Goal: Task Accomplishment & Management: Use online tool/utility

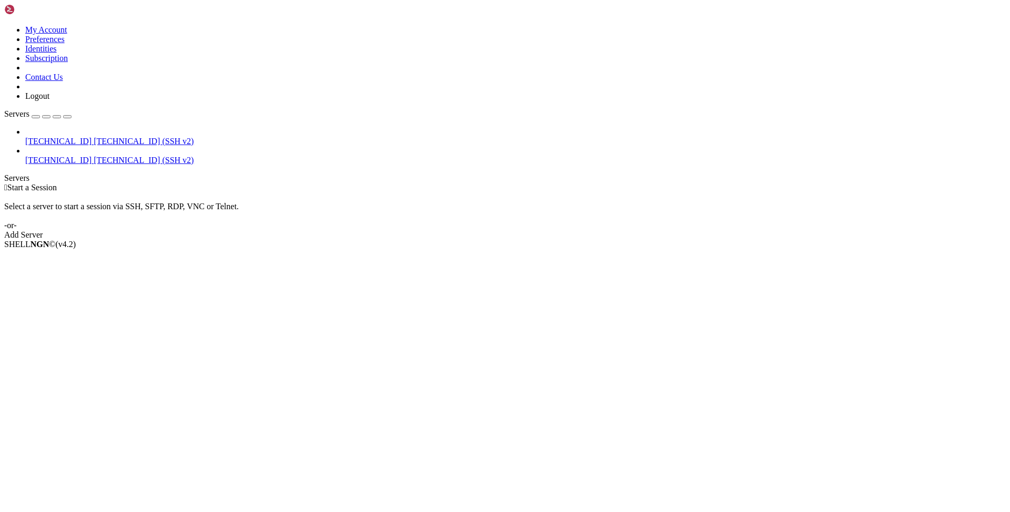
click at [556, 205] on div " Start a Session Select a server to start a session via SSH, SFTP, RDP, VNC or…" at bounding box center [505, 211] width 1002 height 57
click at [556, 230] on div "Add Server" at bounding box center [505, 234] width 1002 height 9
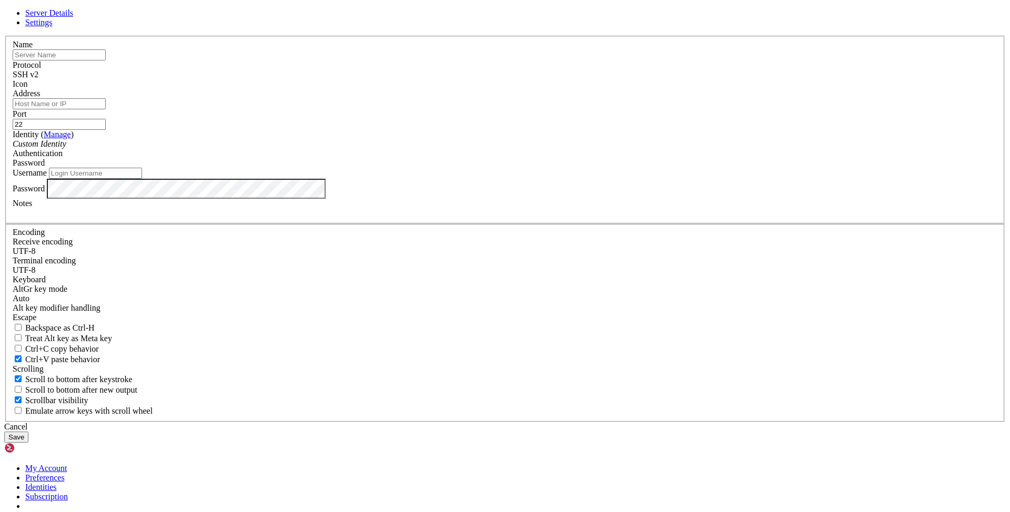
click at [106, 61] on input "text" at bounding box center [59, 54] width 93 height 11
type input "[TECHNICAL_ID]"
click at [106, 109] on input "Address" at bounding box center [59, 103] width 93 height 11
paste input "[TECHNICAL_ID]"
type input "[TECHNICAL_ID]"
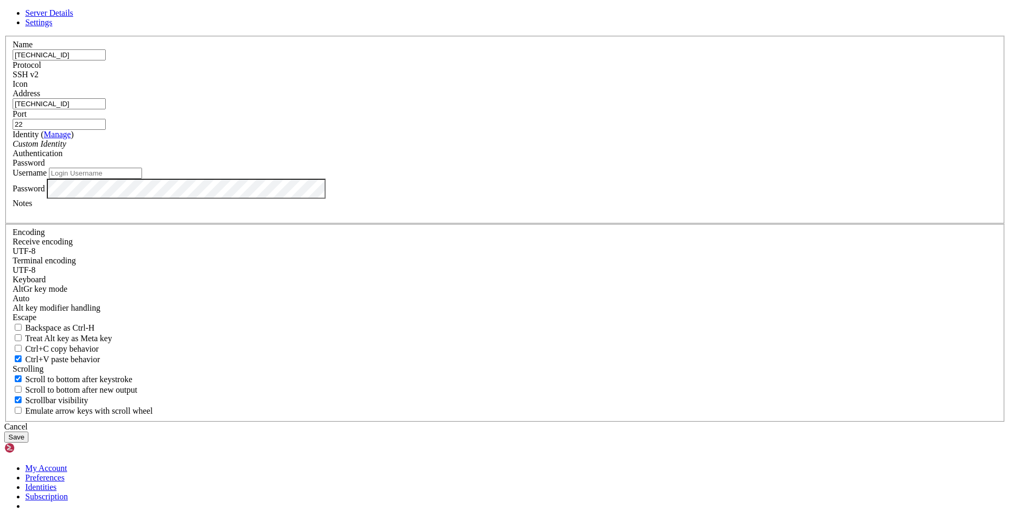
click at [578, 79] on div "SSH v2" at bounding box center [505, 74] width 985 height 9
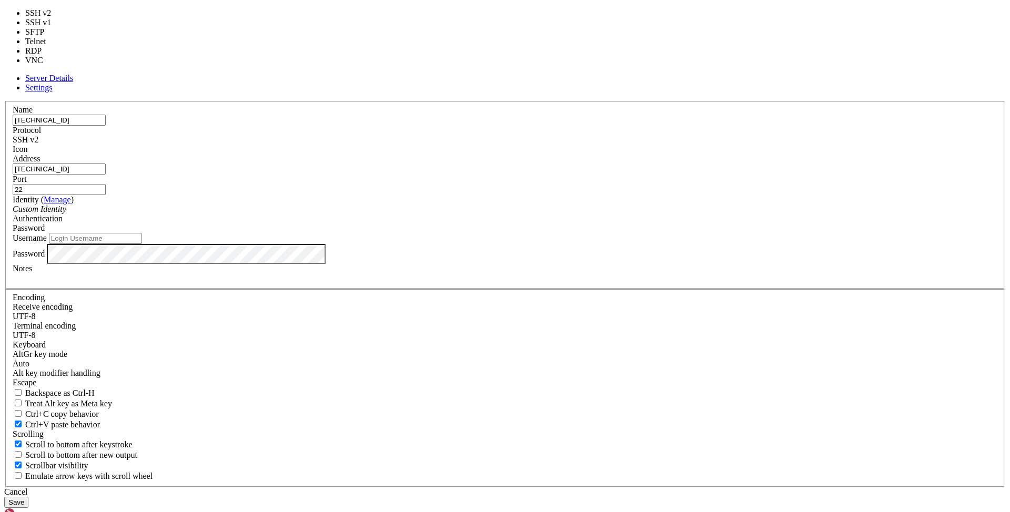
type input "3389"
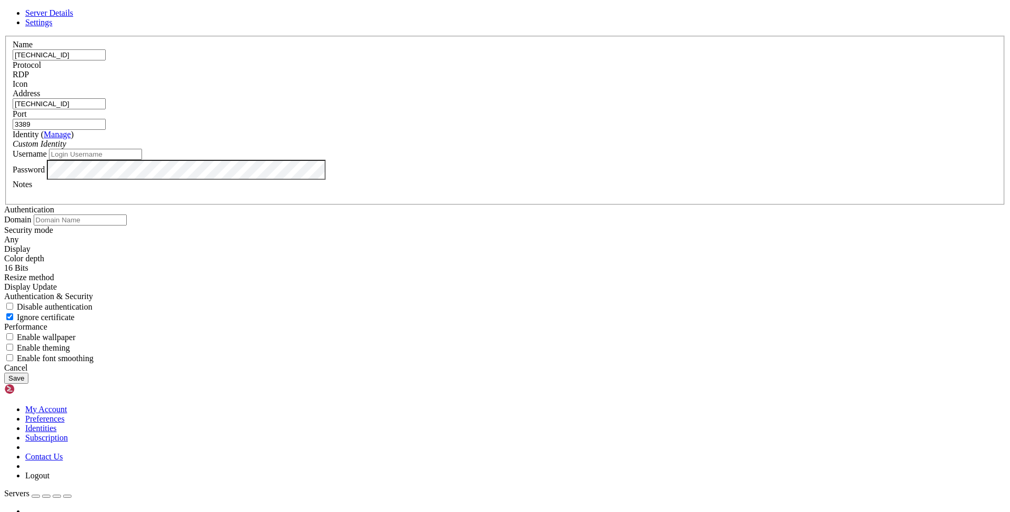
click at [28, 384] on button "Save" at bounding box center [16, 378] width 24 height 11
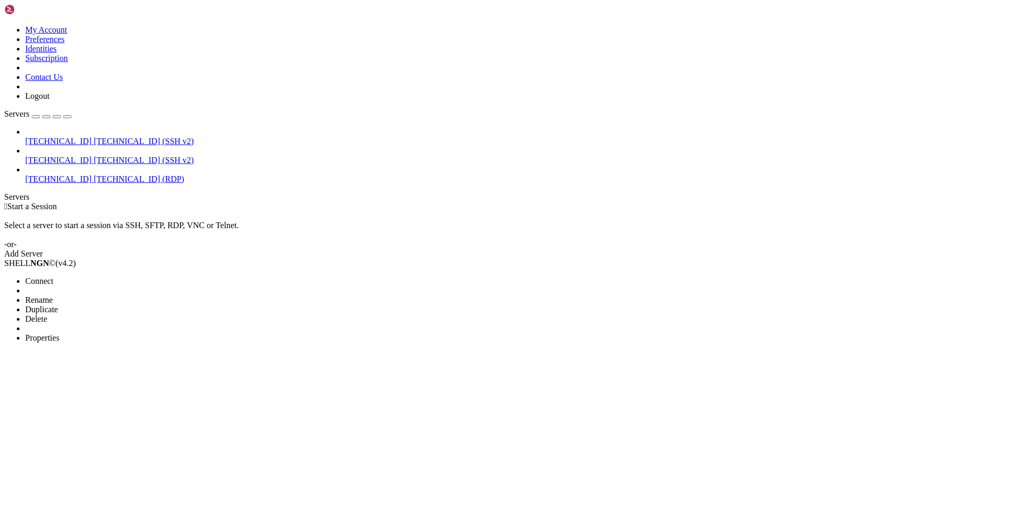
click at [88, 277] on li "Connect" at bounding box center [73, 281] width 96 height 9
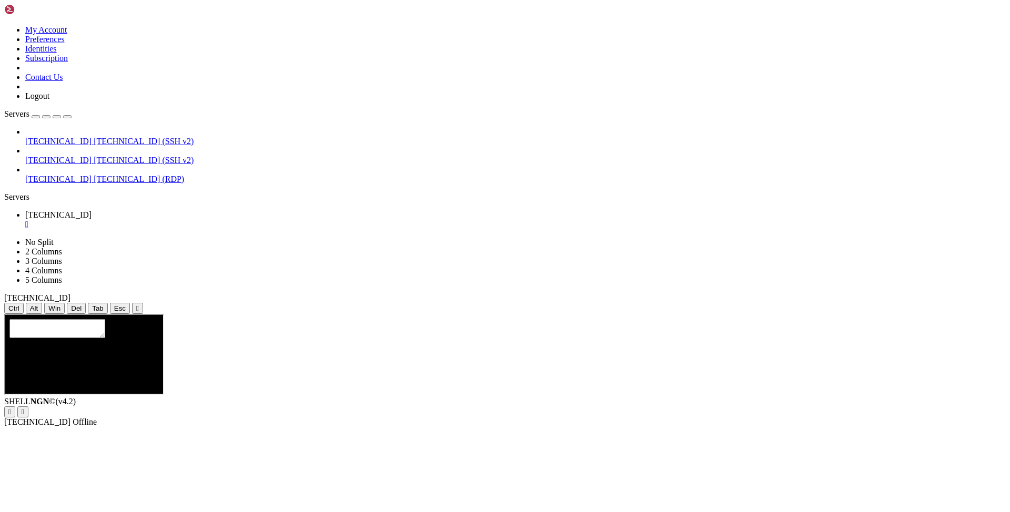
click at [80, 178] on div "[TECHNICAL_ID] [TECHNICAL_ID] (SSH v2) [TECHNICAL_ID] [TECHNICAL_ID] (SSH v2) […" at bounding box center [505, 155] width 1002 height 57
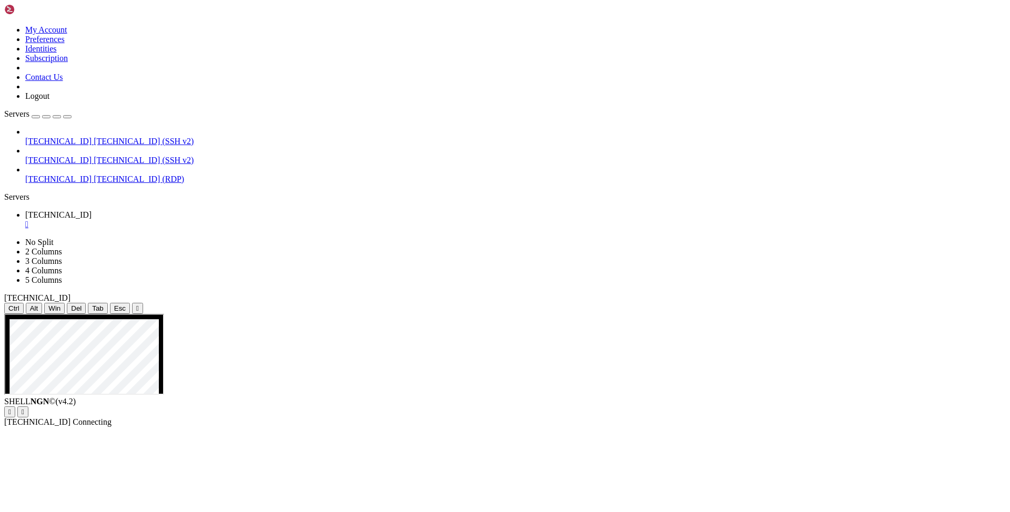
click at [80, 178] on div "[TECHNICAL_ID] [TECHNICAL_ID] (SSH v2) [TECHNICAL_ID] [TECHNICAL_ID] (SSH v2) […" at bounding box center [505, 155] width 1002 height 57
click at [82, 170] on div "[TECHNICAL_ID] [TECHNICAL_ID] (SSH v2) [TECHNICAL_ID] [TECHNICAL_ID] (SSH v2) […" at bounding box center [505, 155] width 1002 height 57
click at [95, 175] on div "[TECHNICAL_ID] [TECHNICAL_ID] (SSH v2) [TECHNICAL_ID] [TECHNICAL_ID] (SSH v2) […" at bounding box center [505, 155] width 1002 height 57
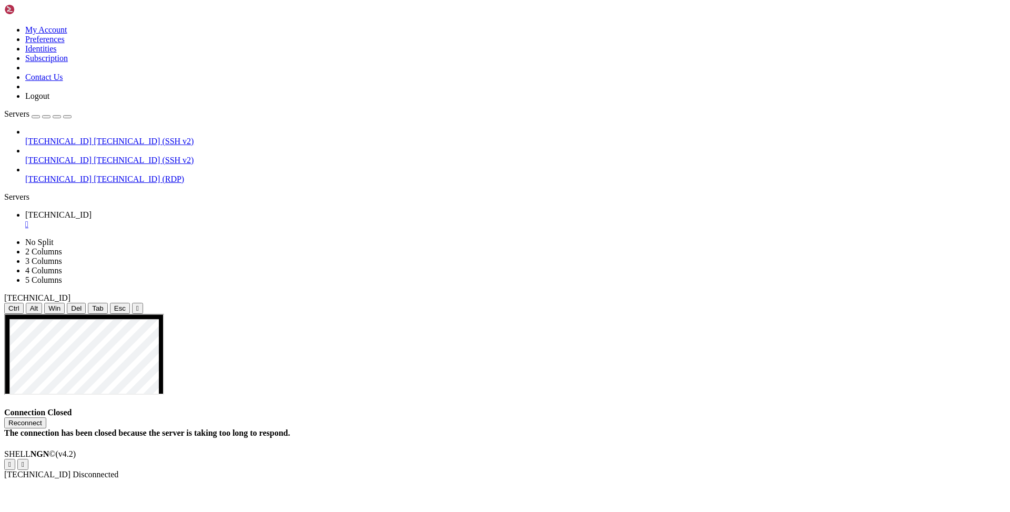
click at [206, 220] on div "" at bounding box center [515, 224] width 981 height 9
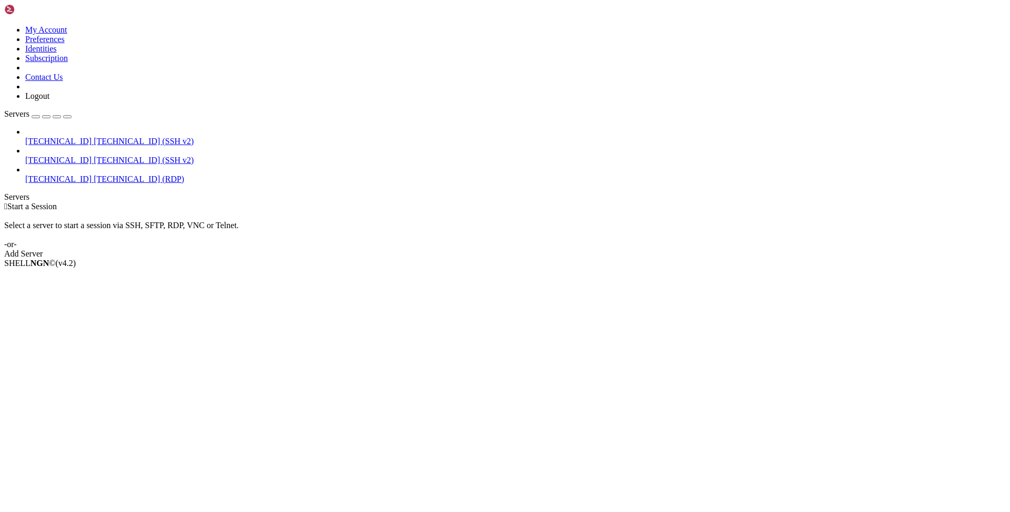
click at [93, 184] on div "[TECHNICAL_ID] [TECHNICAL_ID] (SSH v2) [TECHNICAL_ID] [TECHNICAL_ID] (SSH v2) […" at bounding box center [505, 155] width 1002 height 57
click at [121, 334] on li "Properties" at bounding box center [73, 338] width 96 height 9
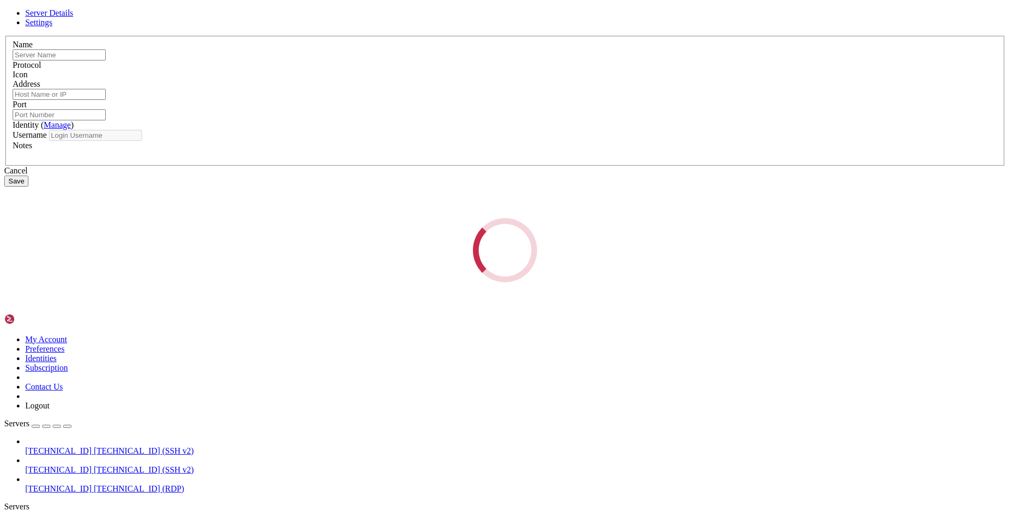
type input "[TECHNICAL_ID]"
type input "3389"
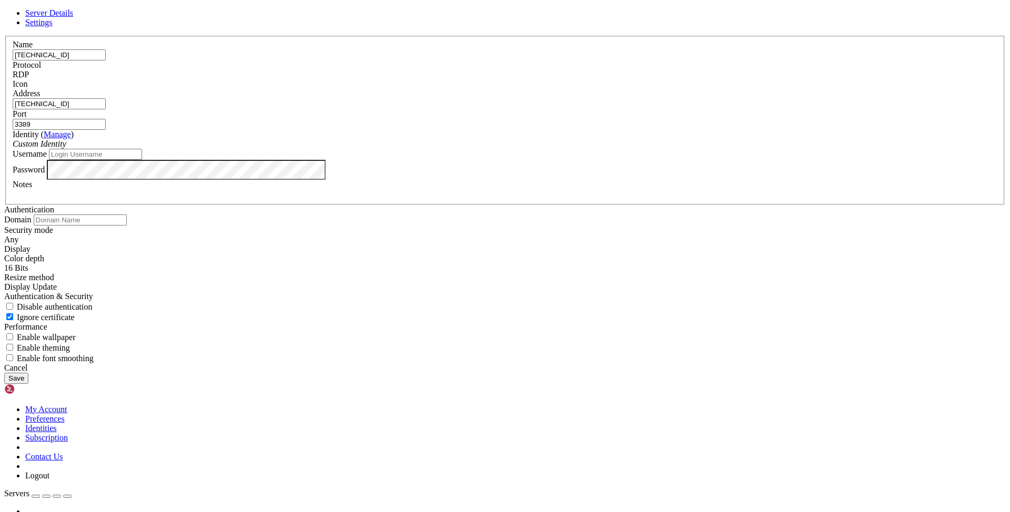
click at [142, 160] on input "Username" at bounding box center [95, 154] width 93 height 11
type input "[PERSON_NAME]"
click at [28, 384] on button "Save" at bounding box center [16, 378] width 24 height 11
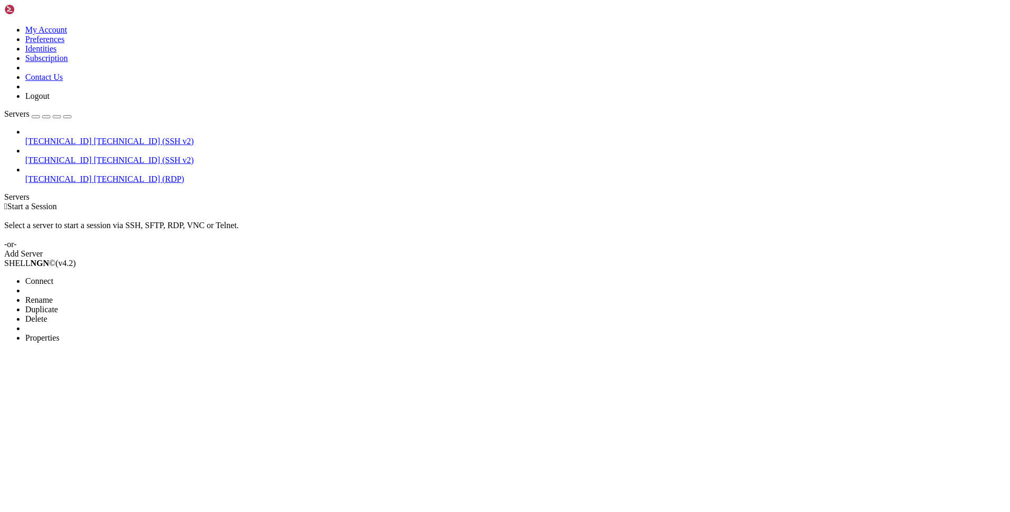
click at [108, 277] on li "Connect" at bounding box center [73, 281] width 96 height 9
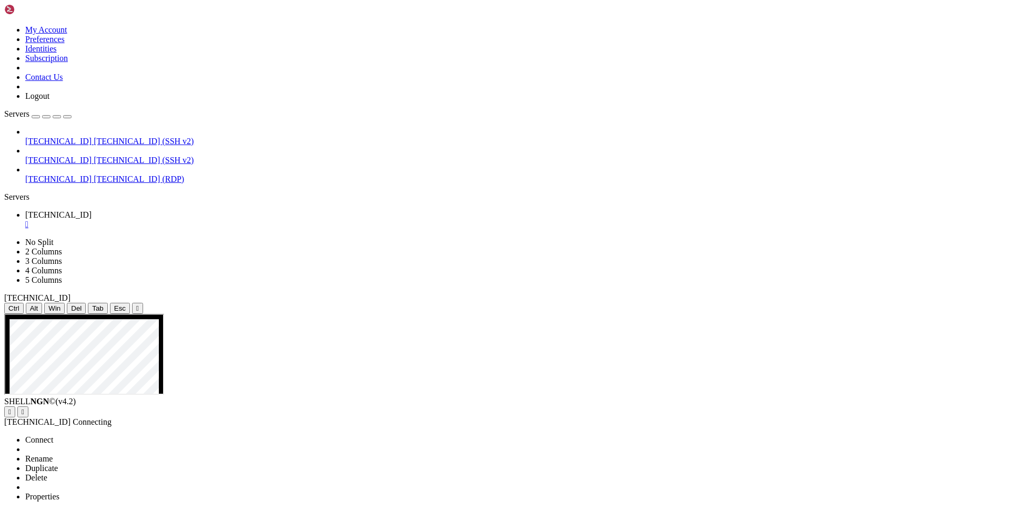
click at [59, 492] on span "Properties" at bounding box center [42, 496] width 34 height 9
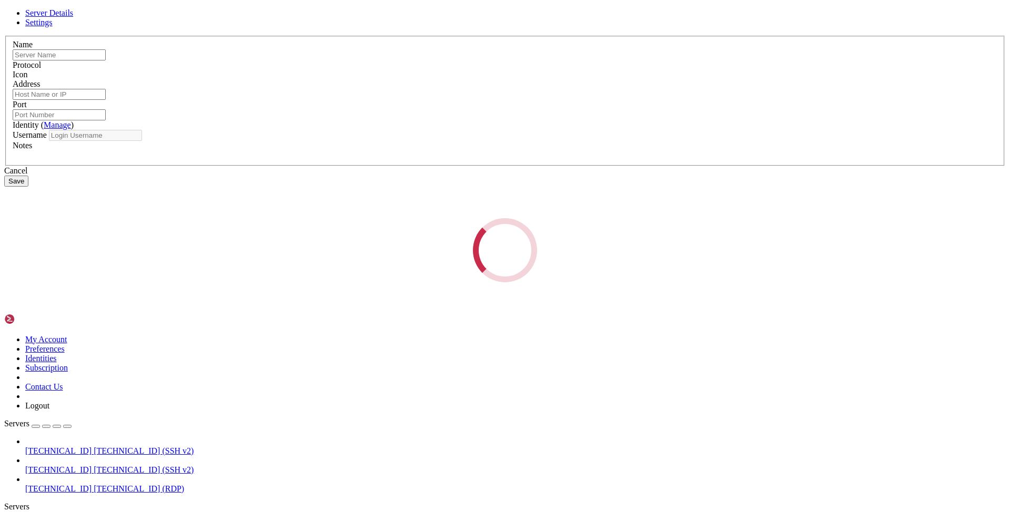
type input "[TECHNICAL_ID]"
type input "3389"
type input "[PERSON_NAME]"
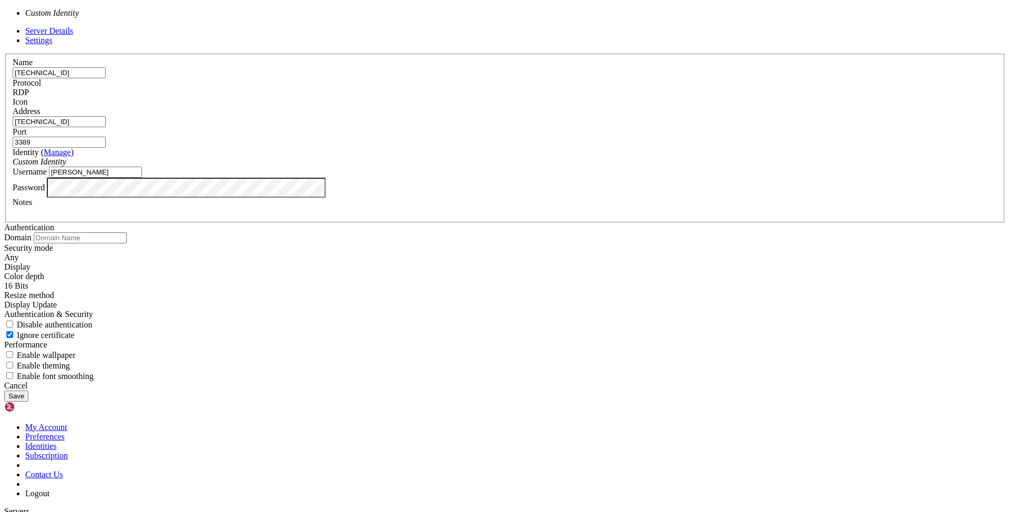
click at [420, 167] on div "Custom Identity" at bounding box center [505, 161] width 985 height 9
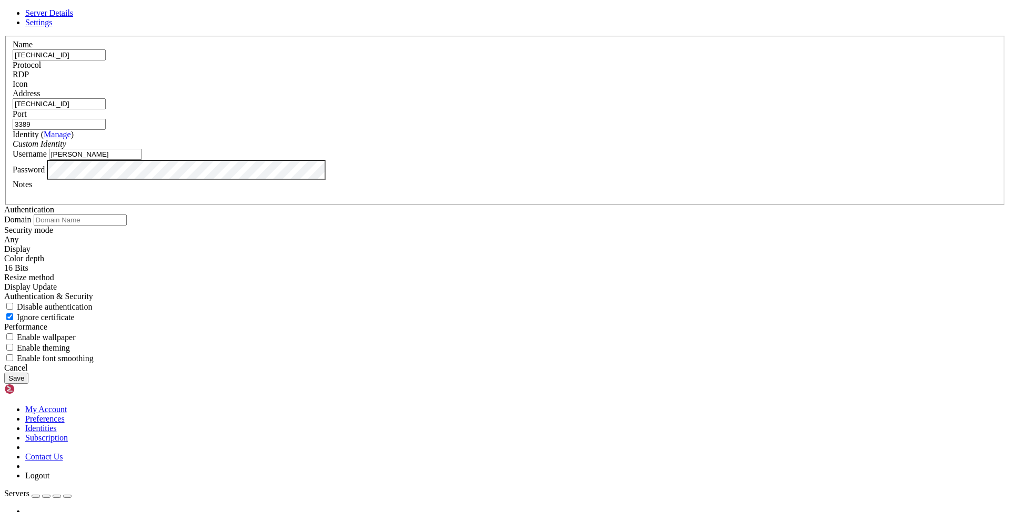
click at [106, 130] on input "3389" at bounding box center [59, 124] width 93 height 11
drag, startPoint x: 569, startPoint y: 177, endPoint x: 569, endPoint y: 167, distance: 10.0
click at [569, 175] on fieldset "Name [TECHNICAL_ID] Protocol RDP Icon Address [TECHNICAL_ID] ( )" at bounding box center [505, 120] width 1000 height 169
click at [569, 79] on div "RDP" at bounding box center [505, 74] width 985 height 9
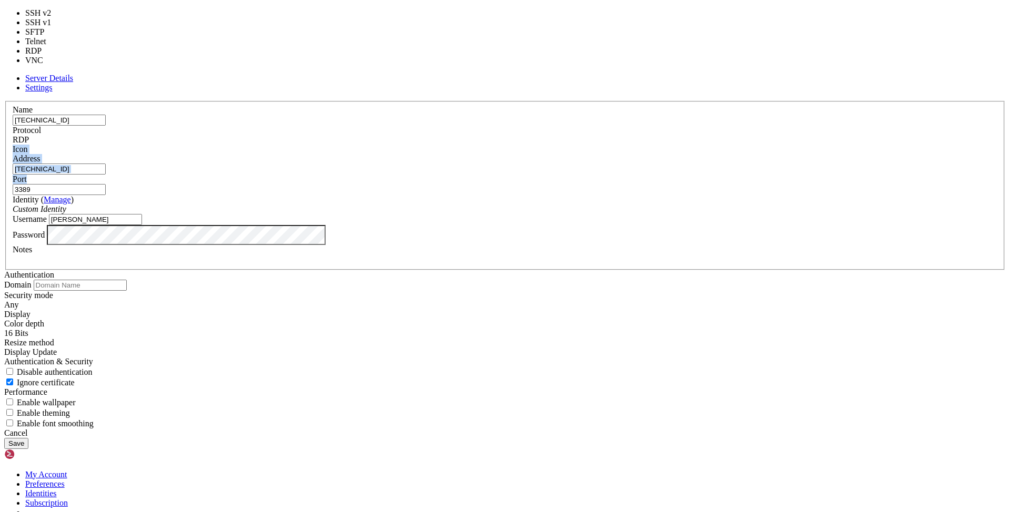
click at [569, 145] on div "RDP" at bounding box center [505, 139] width 985 height 9
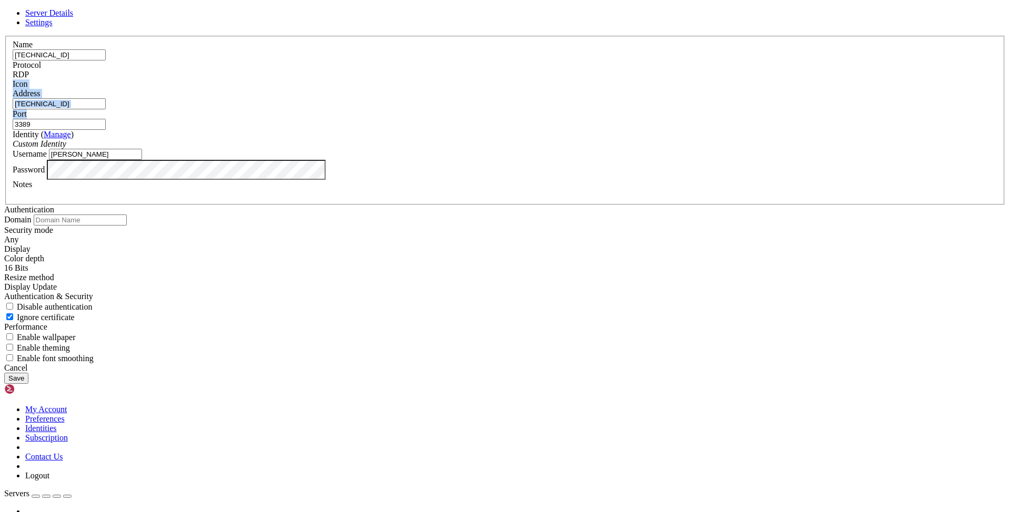
click at [592, 130] on div "Port 3389" at bounding box center [505, 119] width 985 height 21
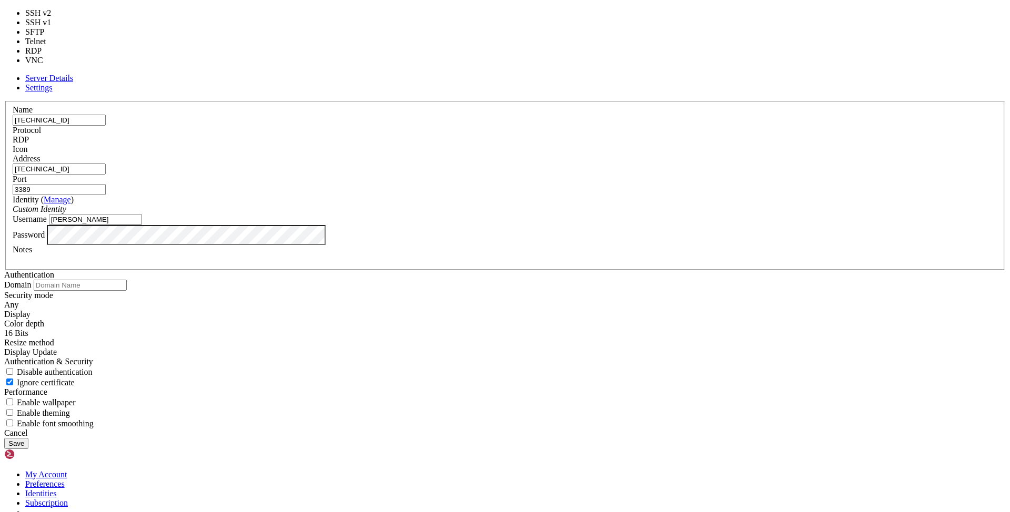
click at [573, 145] on div "RDP" at bounding box center [505, 139] width 985 height 9
click at [628, 154] on div at bounding box center [505, 154] width 985 height 0
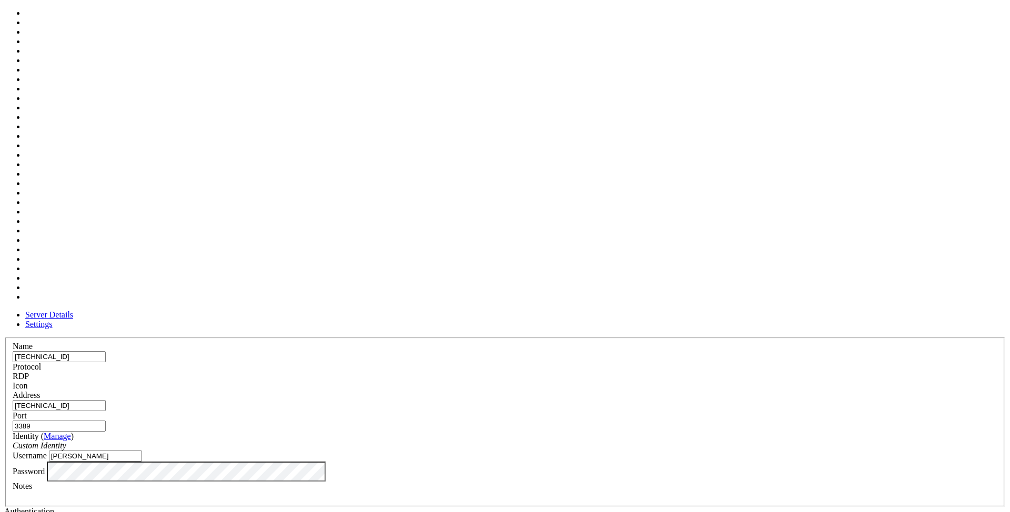
click at [607, 381] on div "Icon" at bounding box center [505, 385] width 985 height 9
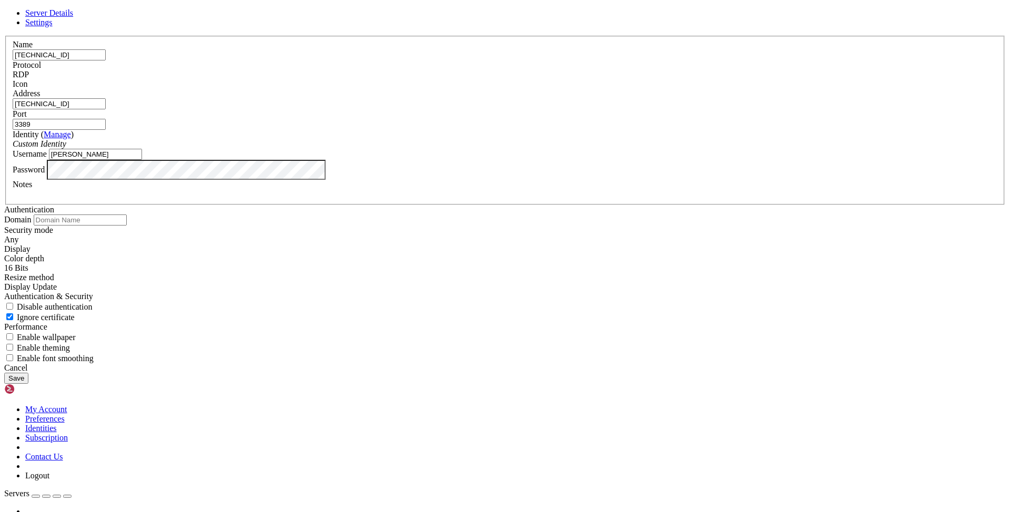
click at [106, 61] on input "[TECHNICAL_ID]" at bounding box center [59, 54] width 93 height 11
click at [106, 109] on input "[TECHNICAL_ID]" at bounding box center [59, 103] width 93 height 11
click at [53, 27] on link "Settings" at bounding box center [38, 22] width 27 height 9
click at [127, 215] on input "text" at bounding box center [80, 220] width 93 height 11
click at [435, 235] on div "Any" at bounding box center [505, 239] width 1002 height 9
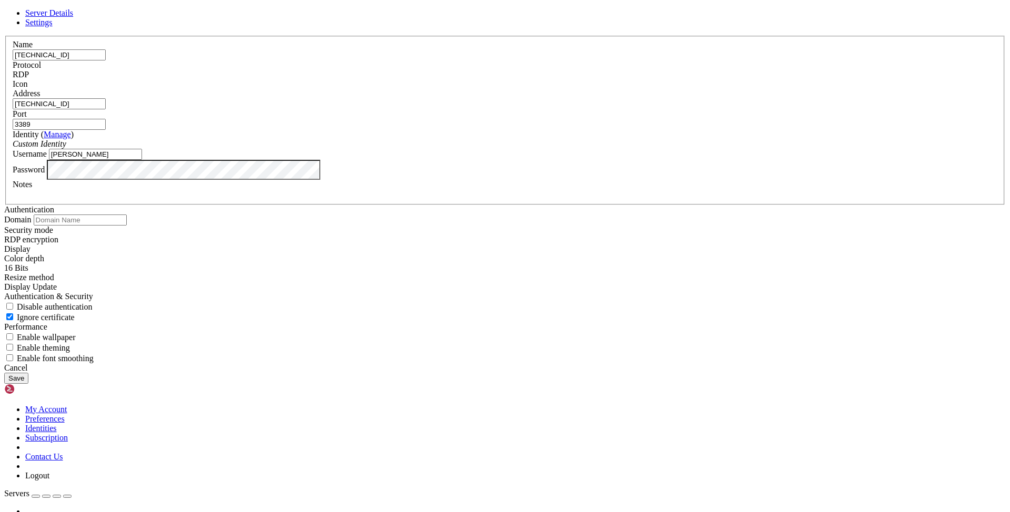
scroll to position [113, 0]
click at [28, 384] on button "Save" at bounding box center [16, 378] width 24 height 11
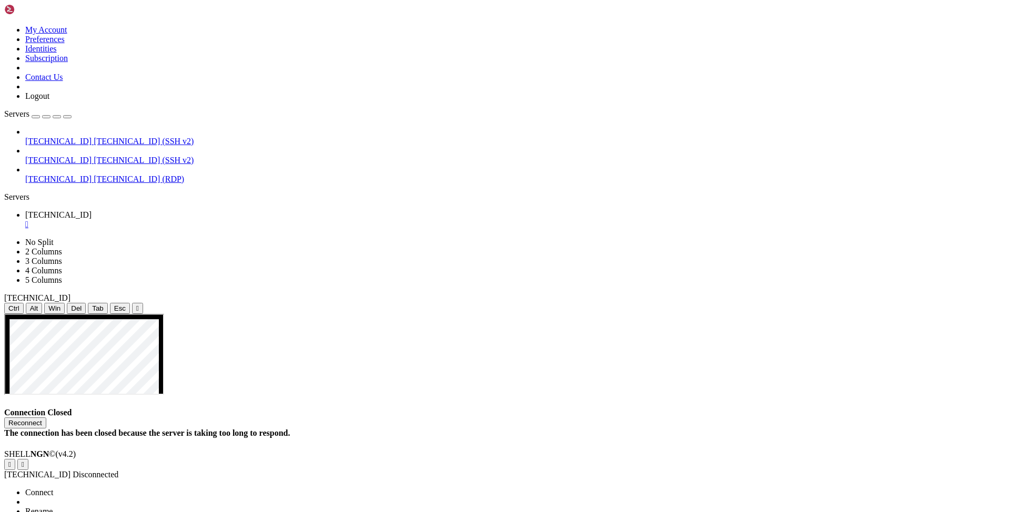
click at [113, 488] on ul "Connect Open SFTP New Server New Folder Rename Duplicate Delete Properties" at bounding box center [62, 521] width 117 height 66
click at [118, 488] on li "Connect" at bounding box center [73, 492] width 96 height 9
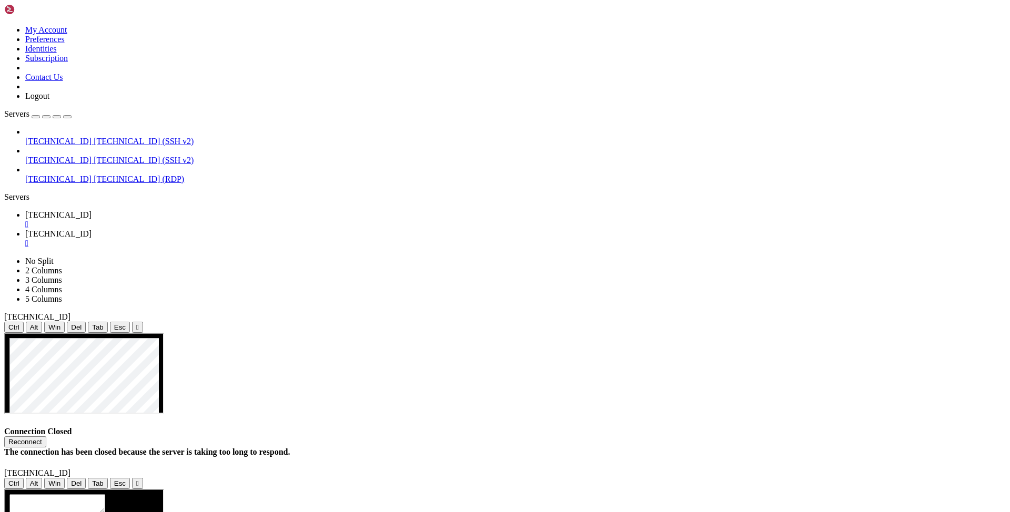
scroll to position [0, 0]
click at [205, 220] on div "" at bounding box center [515, 224] width 981 height 9
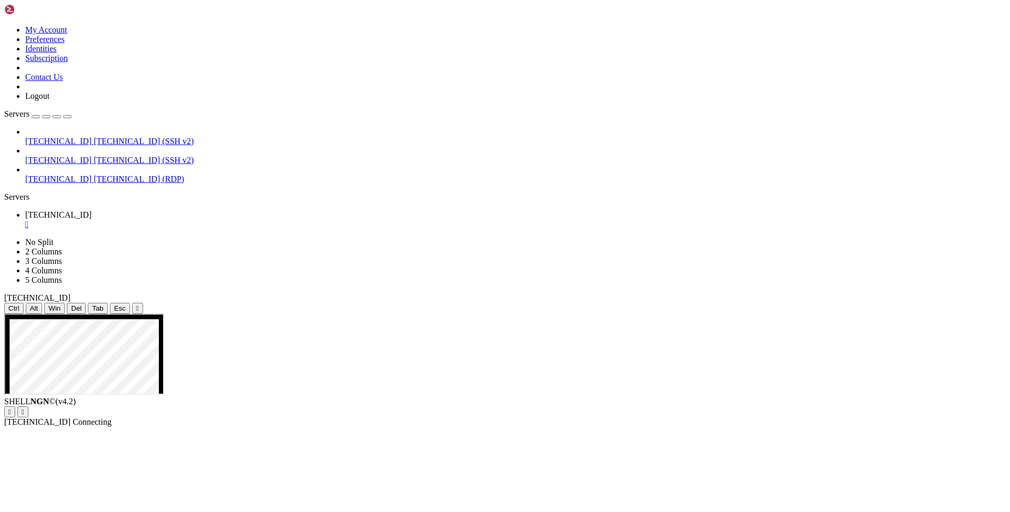
click at [93, 167] on div "[TECHNICAL_ID] [TECHNICAL_ID] (SSH v2) [TECHNICAL_ID] [TECHNICAL_ID] (SSH v2) […" at bounding box center [505, 155] width 1002 height 57
click at [59, 492] on span "Properties" at bounding box center [42, 496] width 34 height 9
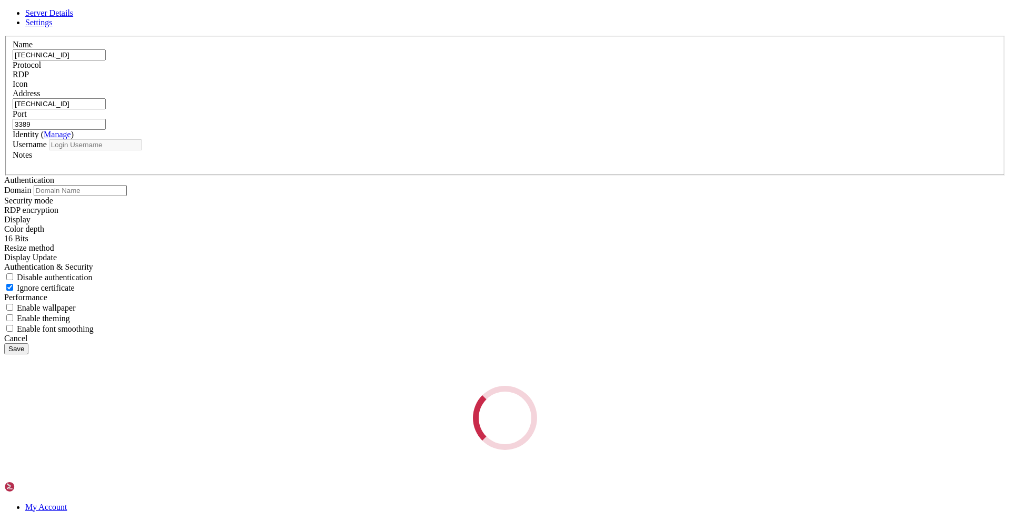
type input "[PERSON_NAME]"
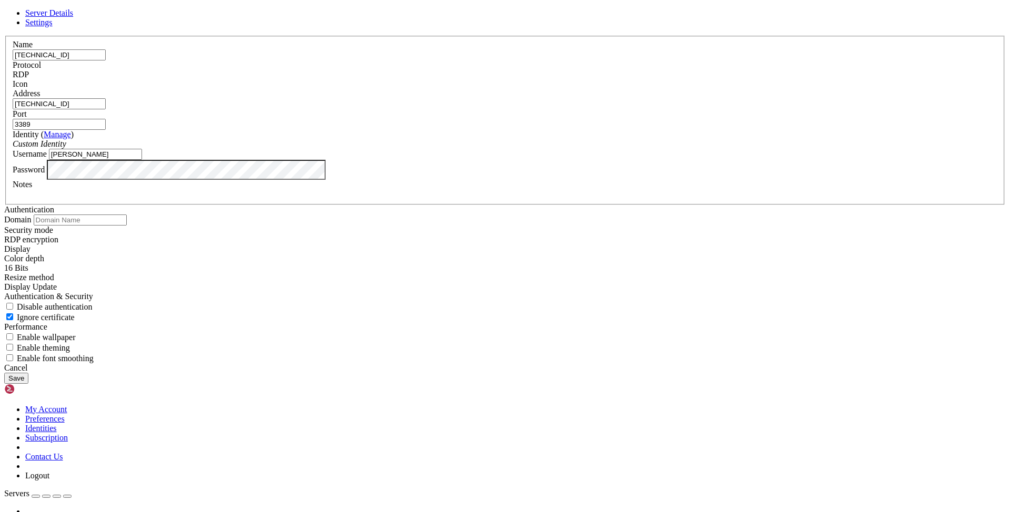
click at [53, 27] on link "Settings" at bounding box center [38, 22] width 27 height 9
click at [446, 235] on div "RDP encryption" at bounding box center [505, 239] width 1002 height 9
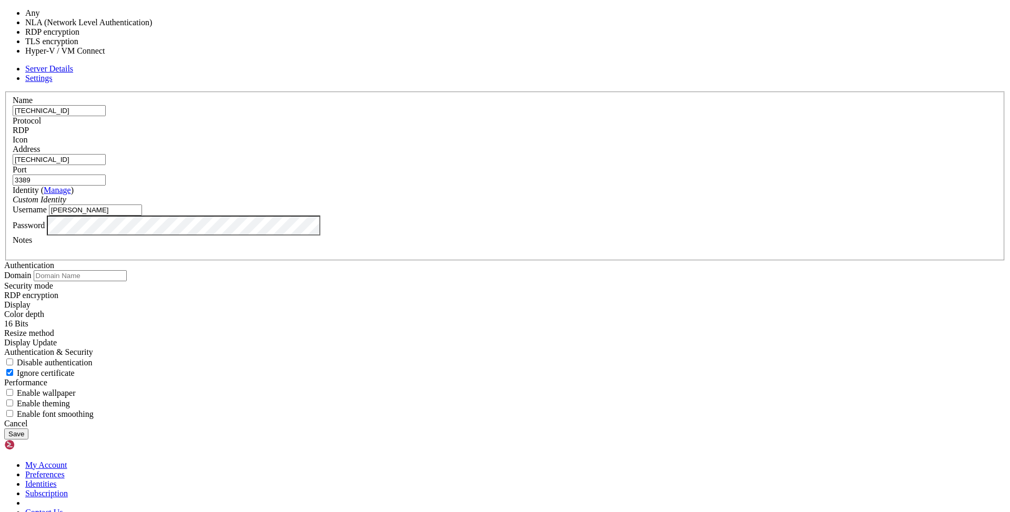
click at [582, 266] on div "Authentication Domain Security mode RDP encryption Display Color depth 16 Bits" at bounding box center [505, 340] width 1002 height 158
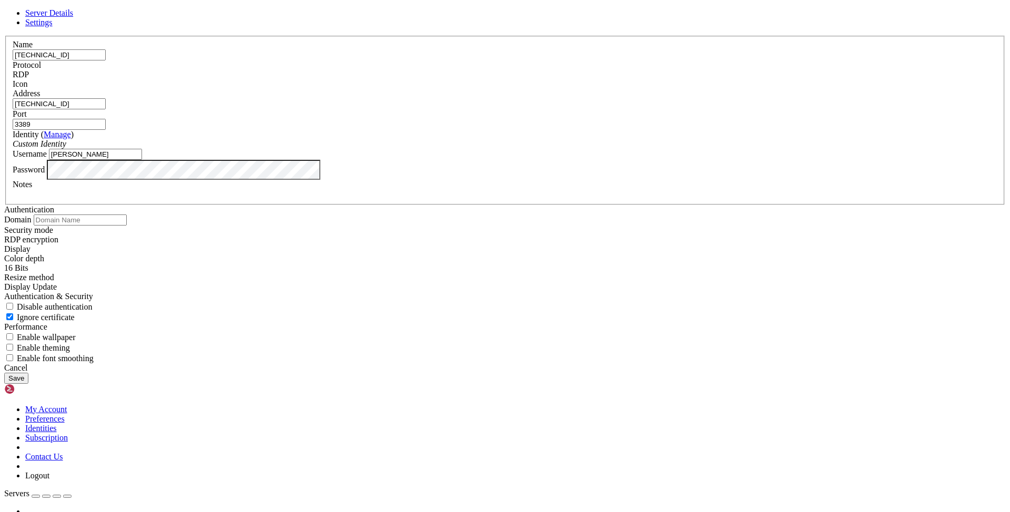
scroll to position [113, 0]
click at [492, 283] on div "Display Update" at bounding box center [505, 287] width 1002 height 9
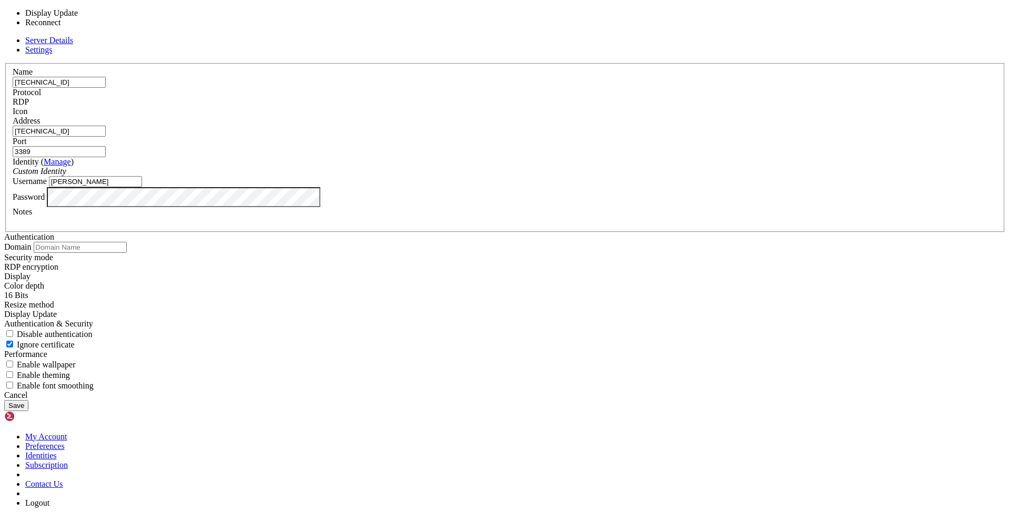
click at [511, 310] on div "Display Update" at bounding box center [505, 314] width 1002 height 9
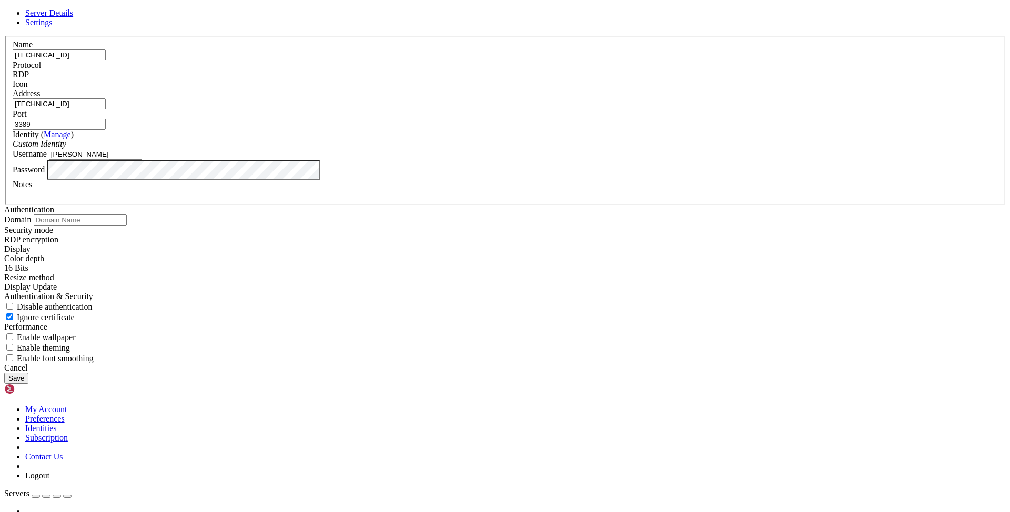
click at [93, 303] on span "Disable authentication" at bounding box center [55, 307] width 76 height 9
click at [13, 303] on input "Disable authentication" at bounding box center [9, 306] width 7 height 7
checkbox input "true"
click at [75, 313] on span "Ignore certificate" at bounding box center [46, 317] width 58 height 9
click at [13, 314] on input "Ignore certificate" at bounding box center [9, 317] width 7 height 7
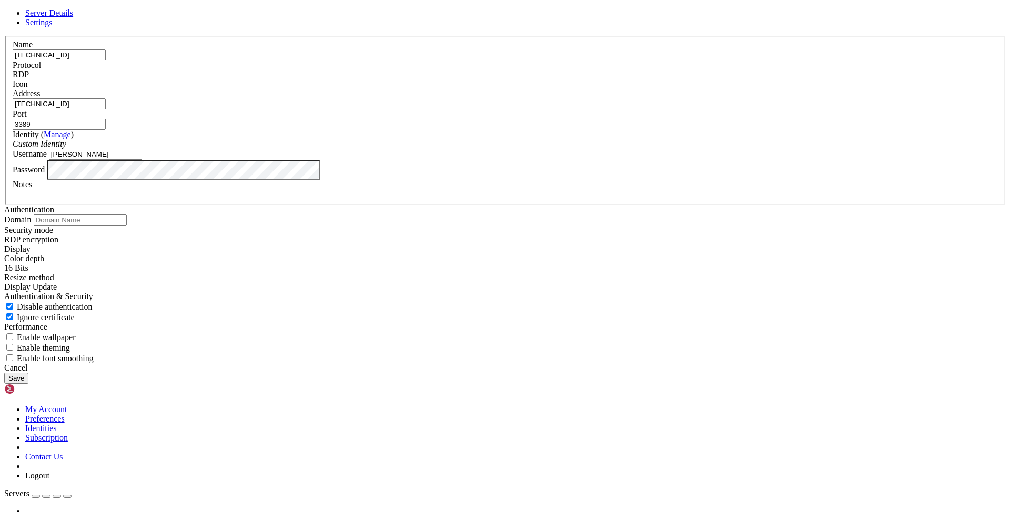
checkbox input "false"
click at [28, 384] on button "Save" at bounding box center [16, 378] width 24 height 11
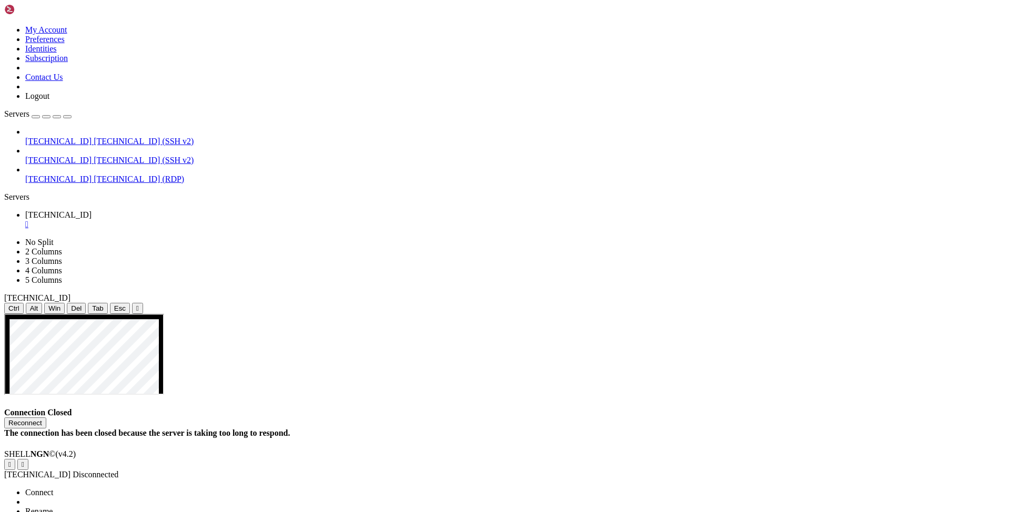
click at [53, 488] on span "Connect" at bounding box center [39, 492] width 28 height 9
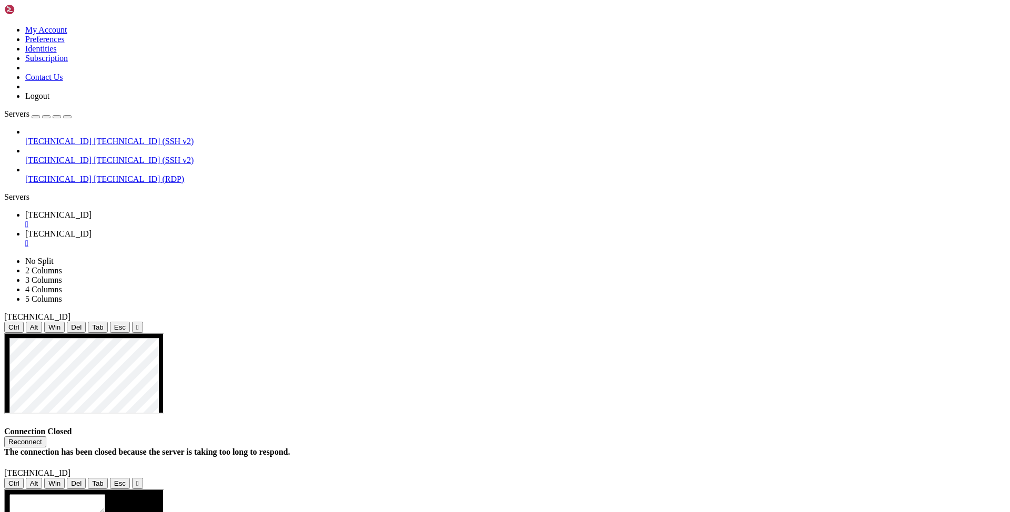
scroll to position [0, 0]
click at [204, 220] on div "" at bounding box center [515, 224] width 981 height 9
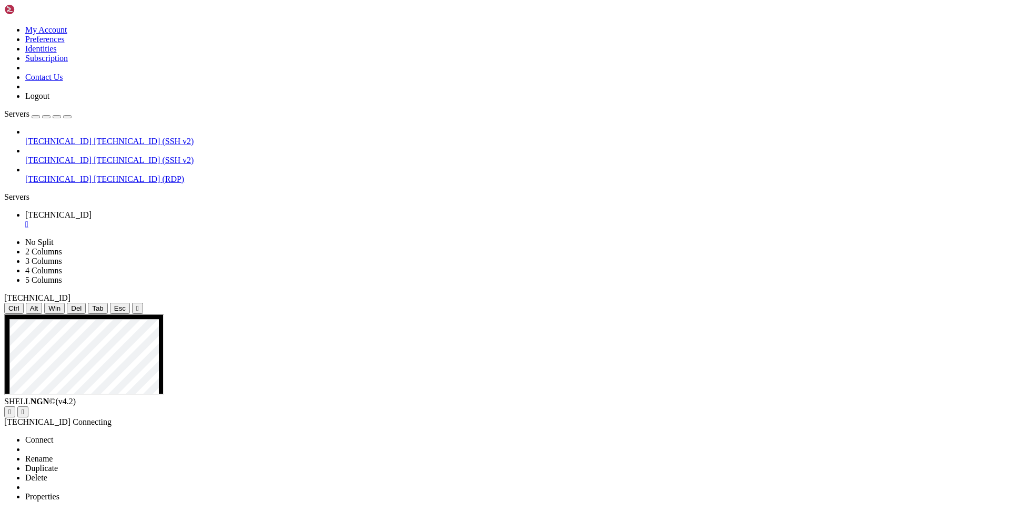
click at [121, 436] on ul "Connect Open SFTP New Server New Folder Rename Duplicate Delete Properties" at bounding box center [62, 469] width 117 height 66
click at [121, 492] on li "Properties" at bounding box center [73, 496] width 96 height 9
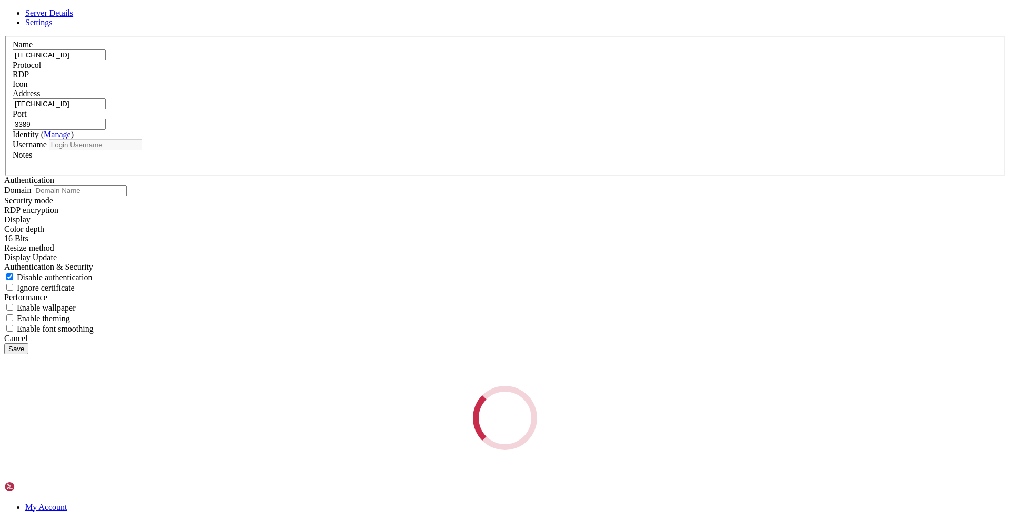
type input "[PERSON_NAME]"
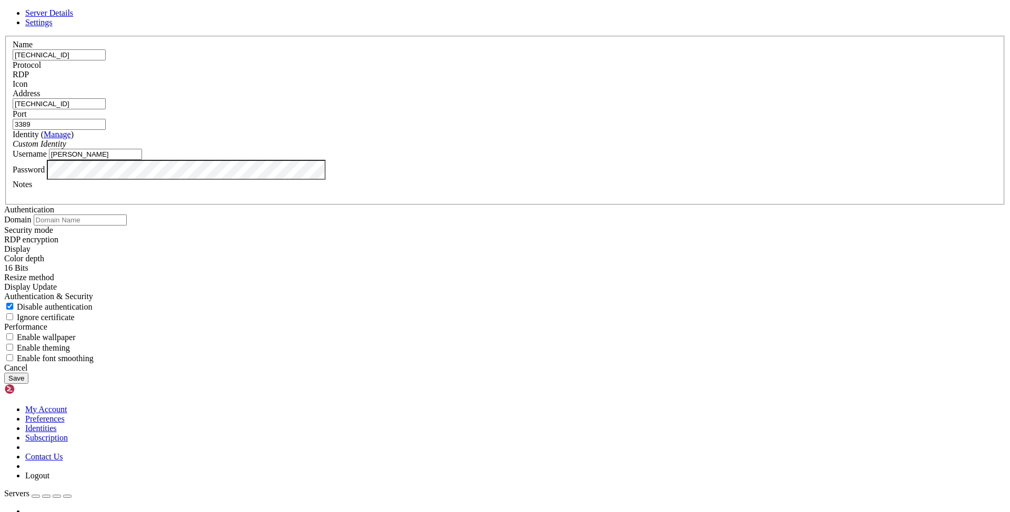
click at [53, 27] on link "Settings" at bounding box center [38, 22] width 27 height 9
click at [462, 264] on div "16 Bits" at bounding box center [505, 268] width 1002 height 9
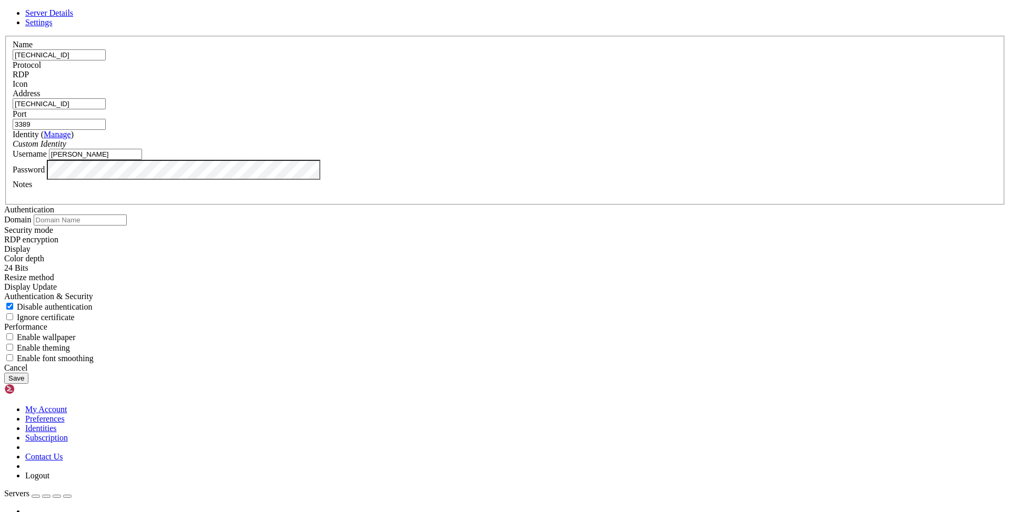
click at [620, 207] on div "Authentication Domain Security mode RDP encryption Display Color depth 24 Bits" at bounding box center [505, 284] width 1002 height 158
click at [420, 352] on div "Enable theming" at bounding box center [505, 347] width 1002 height 11
click at [70, 345] on span "Enable theming" at bounding box center [43, 348] width 53 height 9
click at [13, 345] on input "Enable theming" at bounding box center [9, 347] width 7 height 7
checkbox input "true"
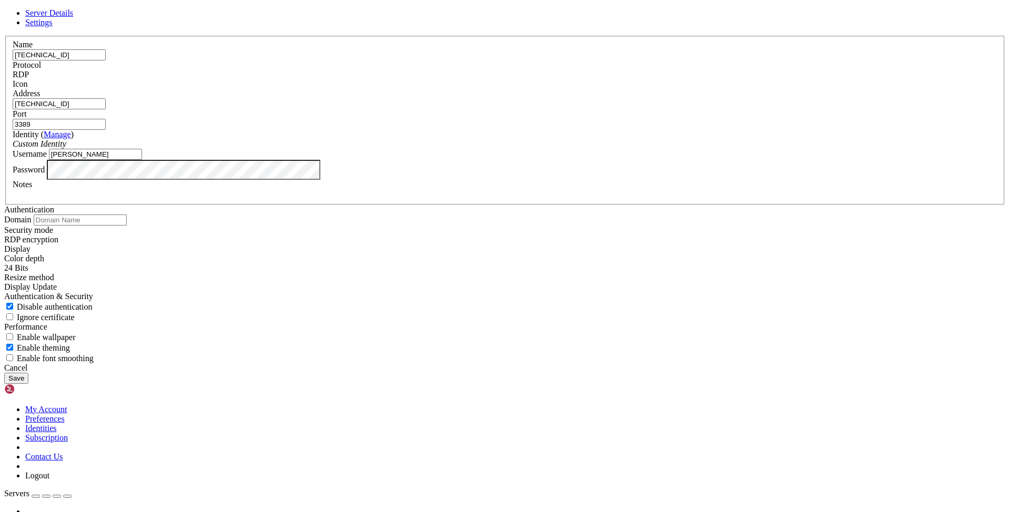
click at [94, 363] on span "Enable font smoothing" at bounding box center [55, 358] width 77 height 9
click at [13, 361] on input "Enable font smoothing" at bounding box center [9, 358] width 7 height 7
checkbox input "true"
click at [76, 333] on span "Enable wallpaper" at bounding box center [46, 337] width 59 height 9
click at [13, 334] on input "Enable wallpaper" at bounding box center [9, 337] width 7 height 7
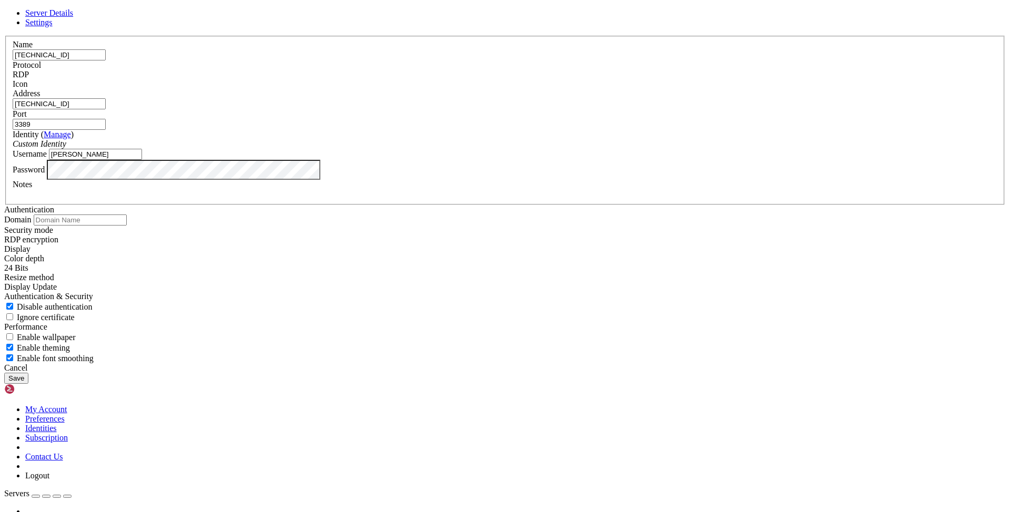
checkbox input "true"
click at [426, 235] on div "RDP encryption" at bounding box center [505, 239] width 1002 height 9
click at [28, 384] on button "Save" at bounding box center [16, 378] width 24 height 11
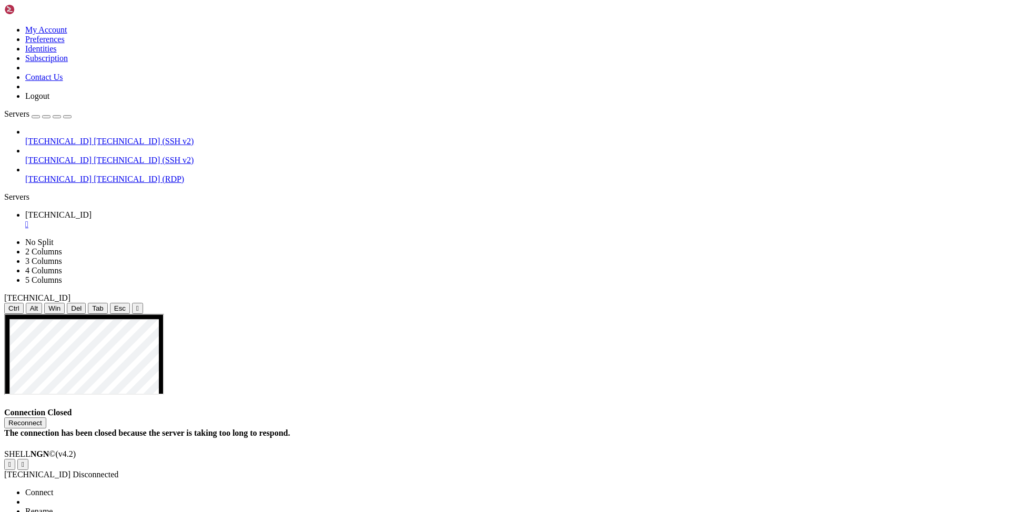
click at [53, 488] on span "Connect" at bounding box center [39, 492] width 28 height 9
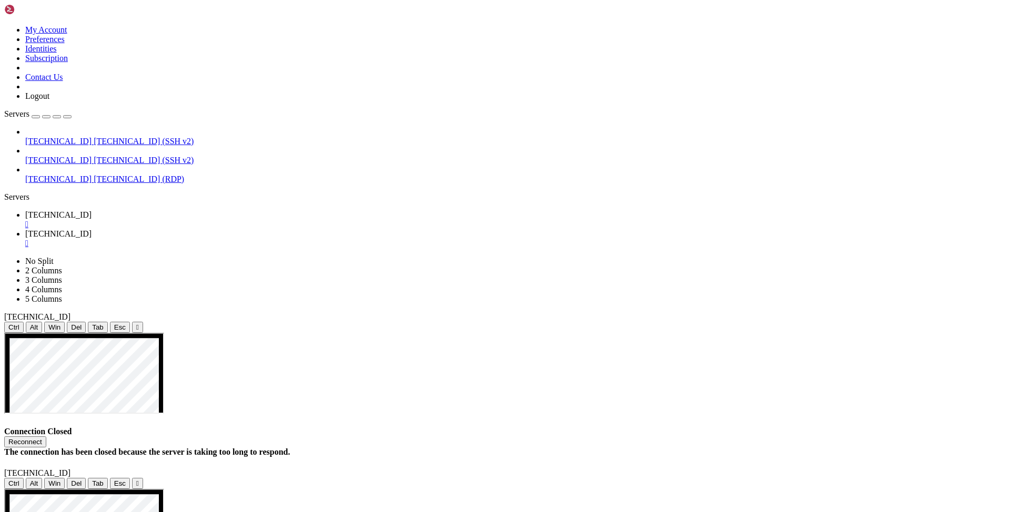
click at [209, 210] on link "[TECHNICAL_ID] " at bounding box center [515, 219] width 981 height 19
click at [205, 220] on div "" at bounding box center [515, 224] width 981 height 9
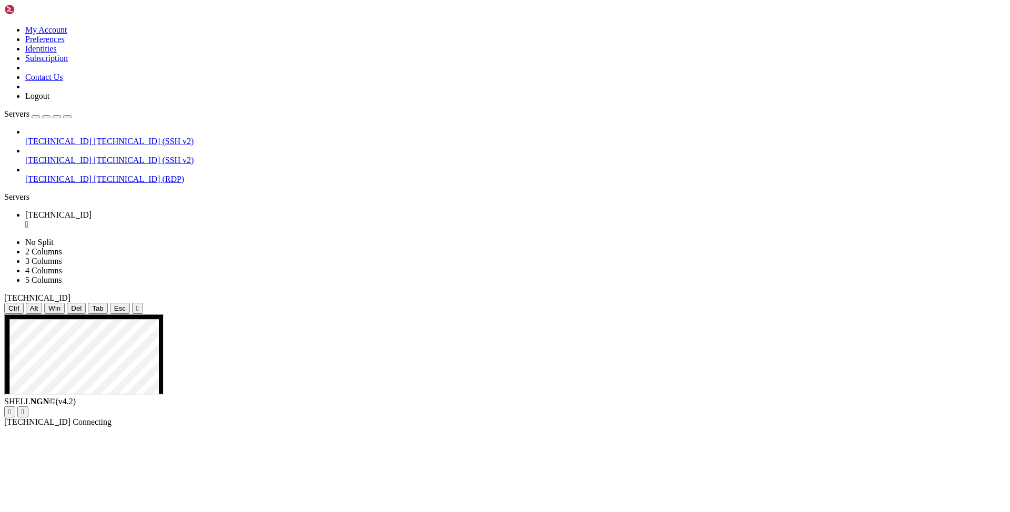
click at [104, 184] on div "[TECHNICAL_ID] [TECHNICAL_ID] (SSH v2) [TECHNICAL_ID] [TECHNICAL_ID] (SSH v2) […" at bounding box center [505, 155] width 1002 height 57
click at [59, 492] on span "Properties" at bounding box center [42, 496] width 34 height 9
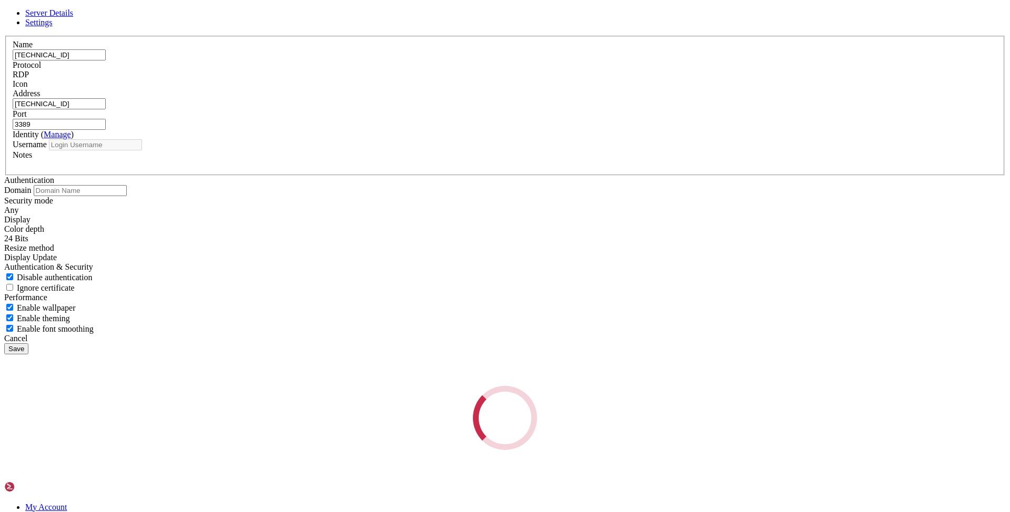
type input "[PERSON_NAME]"
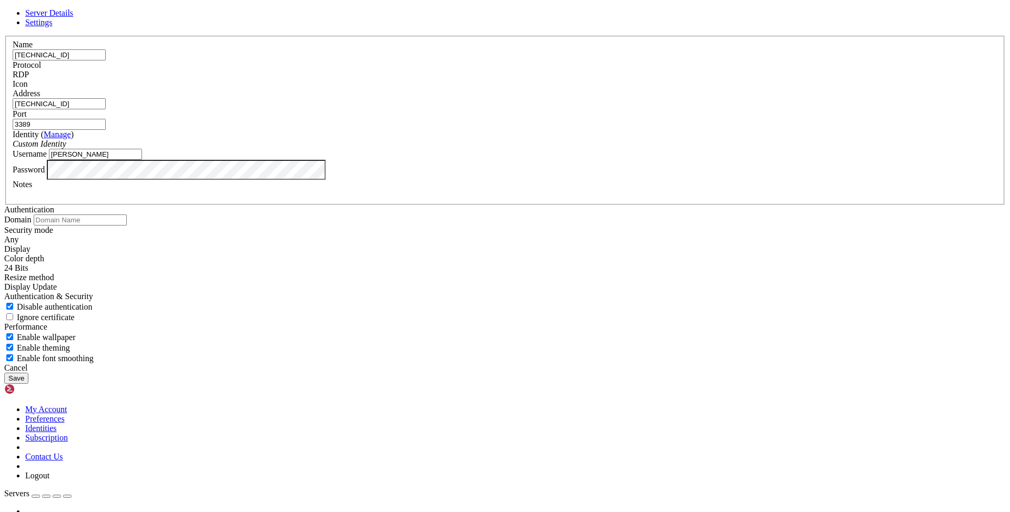
click at [53, 27] on link "Settings" at bounding box center [38, 22] width 27 height 9
click at [127, 215] on input "text" at bounding box center [80, 220] width 93 height 11
click at [528, 243] on div "Authentication Domain Security mode Any Display Color depth 24 Bits" at bounding box center [505, 284] width 1002 height 158
click at [511, 235] on div "Any" at bounding box center [505, 239] width 1002 height 9
click at [28, 384] on button "Save" at bounding box center [16, 378] width 24 height 11
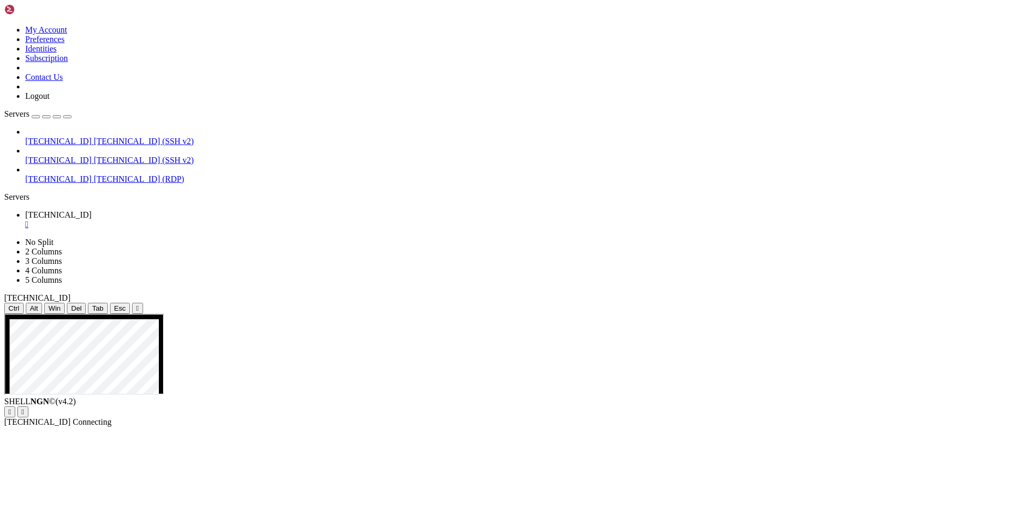
click at [205, 220] on div "" at bounding box center [515, 224] width 981 height 9
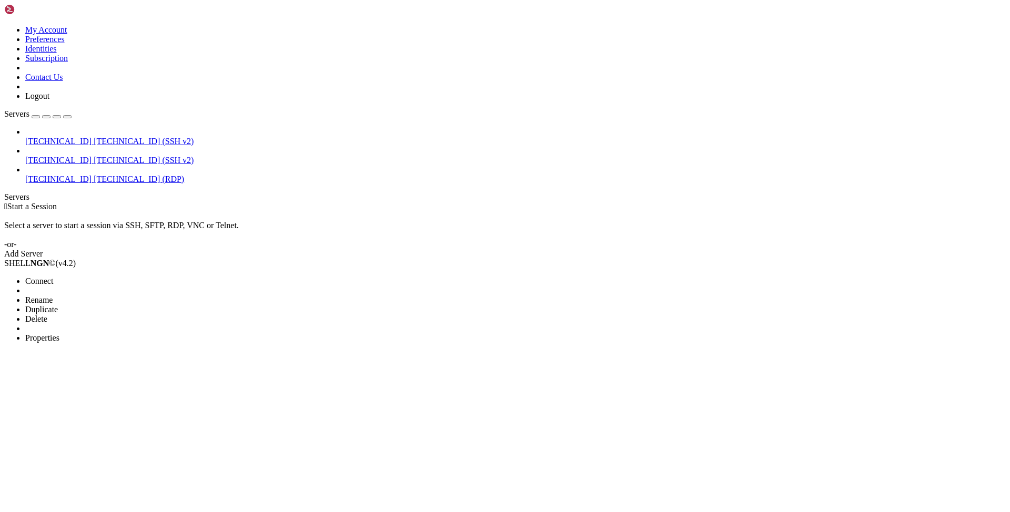
click at [53, 277] on span "Connect" at bounding box center [39, 281] width 28 height 9
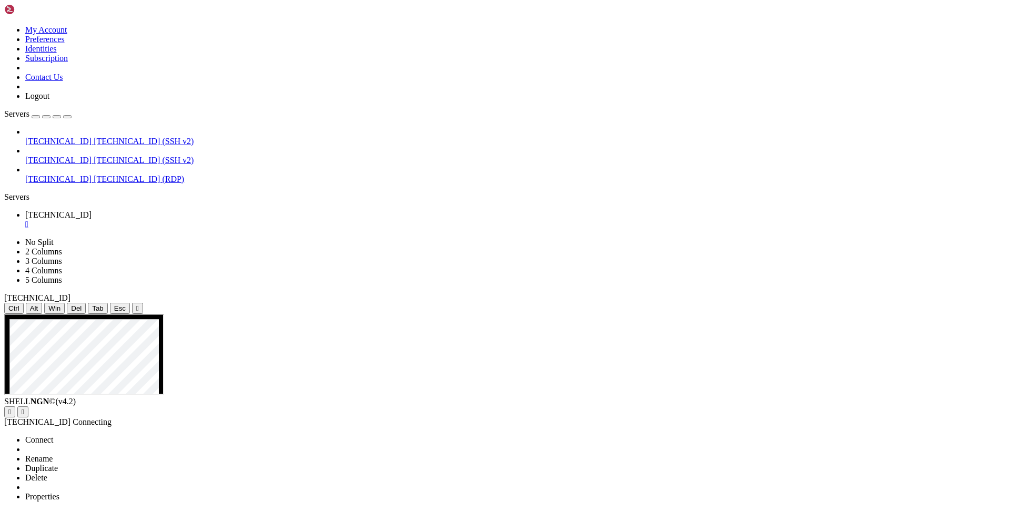
click at [59, 492] on span "Properties" at bounding box center [42, 496] width 34 height 9
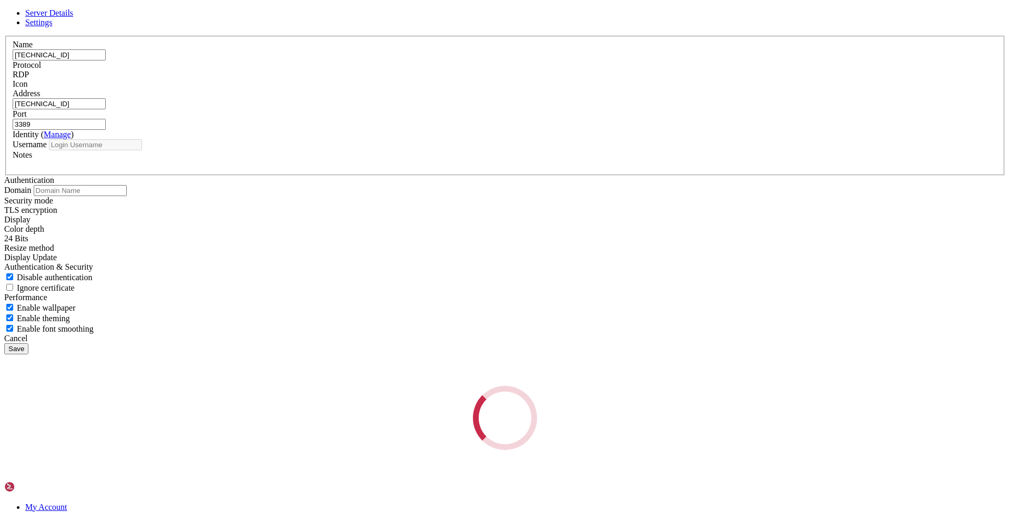
type input "[PERSON_NAME]"
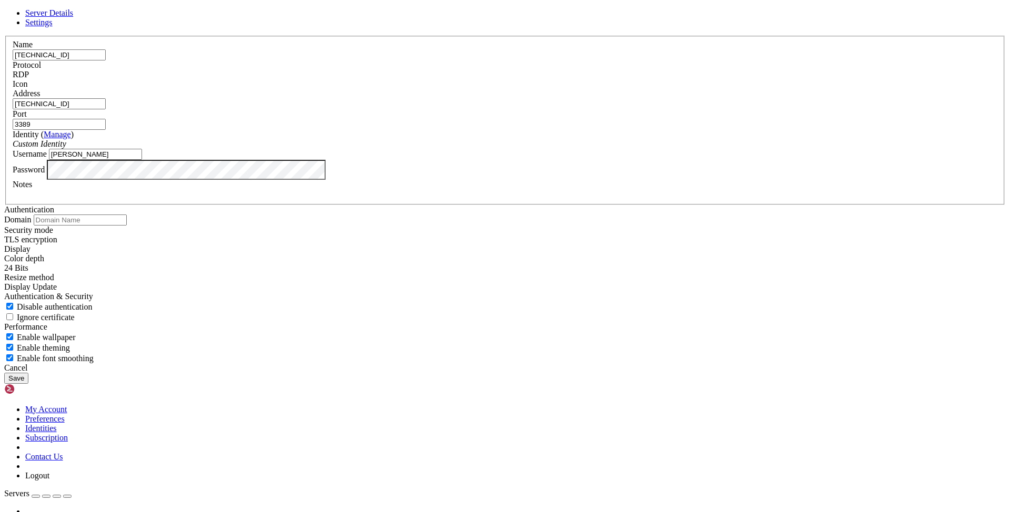
click at [53, 27] on span "Settings" at bounding box center [38, 22] width 27 height 9
click at [73, 17] on span "Server Details" at bounding box center [49, 12] width 48 height 9
click at [53, 27] on span "Settings" at bounding box center [38, 22] width 27 height 9
click at [75, 313] on span "Ignore certificate" at bounding box center [46, 317] width 58 height 9
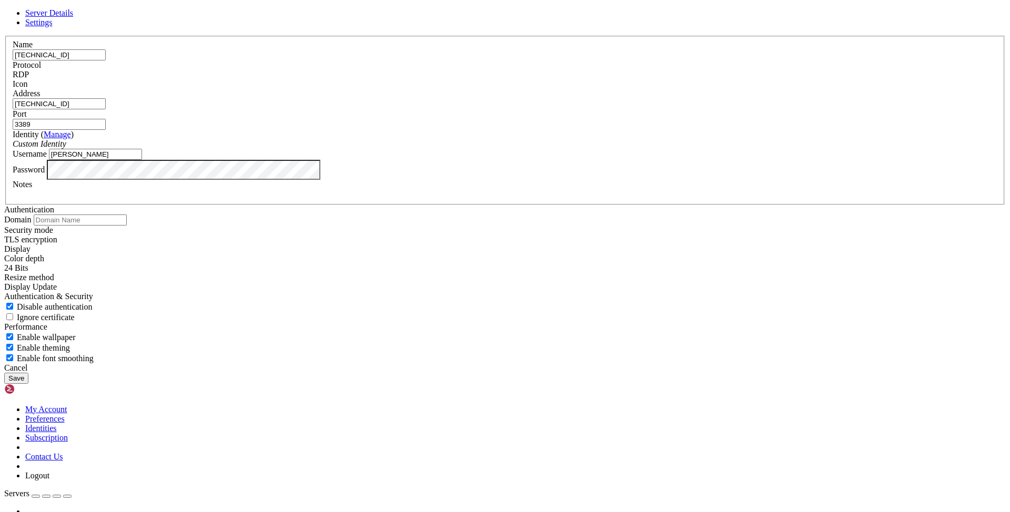
click at [13, 314] on input "Ignore certificate" at bounding box center [9, 317] width 7 height 7
checkbox input "true"
click at [28, 384] on button "Save" at bounding box center [16, 378] width 24 height 11
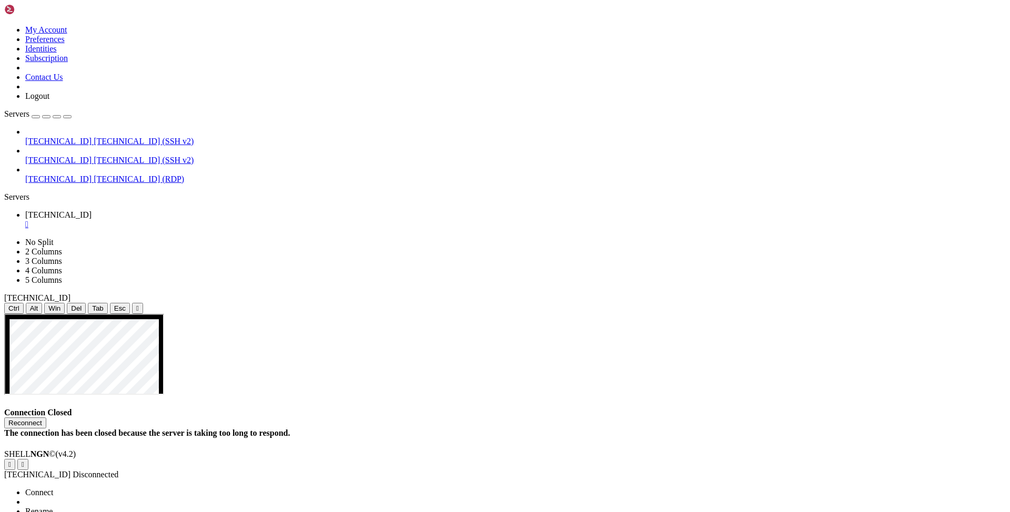
click at [53, 488] on span "Connect" at bounding box center [39, 492] width 28 height 9
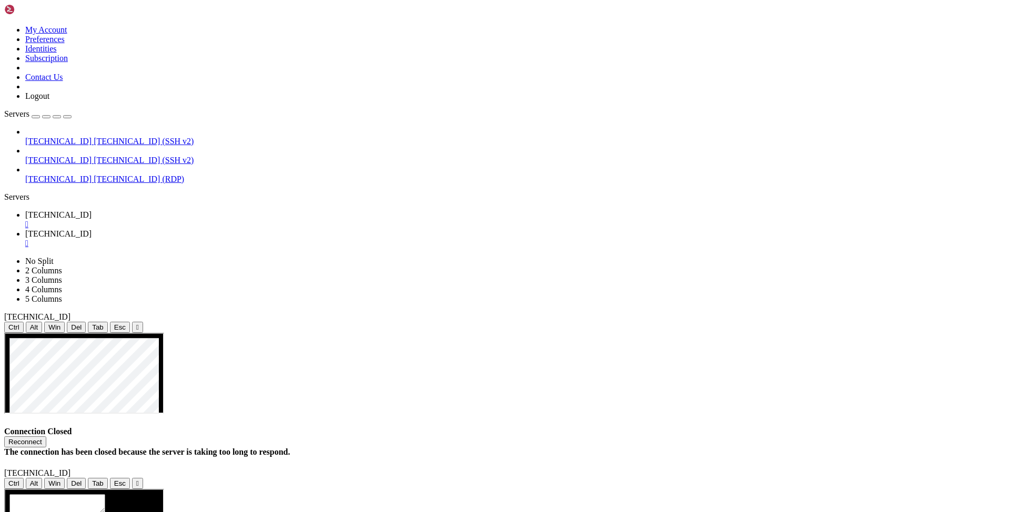
scroll to position [0, 0]
click at [205, 220] on div "" at bounding box center [515, 224] width 981 height 9
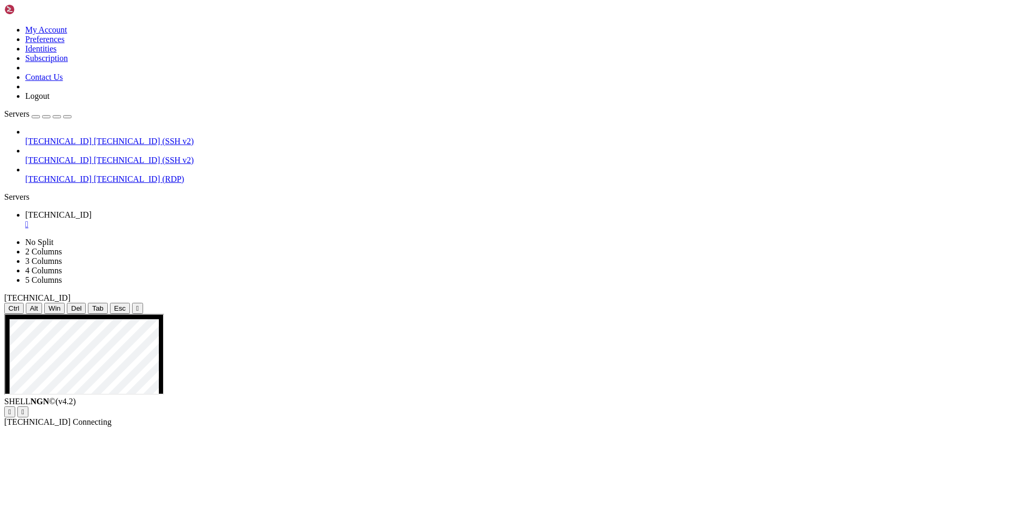
click at [65, 180] on div "[TECHNICAL_ID] [TECHNICAL_ID] (SSH v2) [TECHNICAL_ID] [TECHNICAL_ID] (SSH v2) […" at bounding box center [505, 155] width 1002 height 57
click at [205, 220] on div "" at bounding box center [515, 224] width 981 height 9
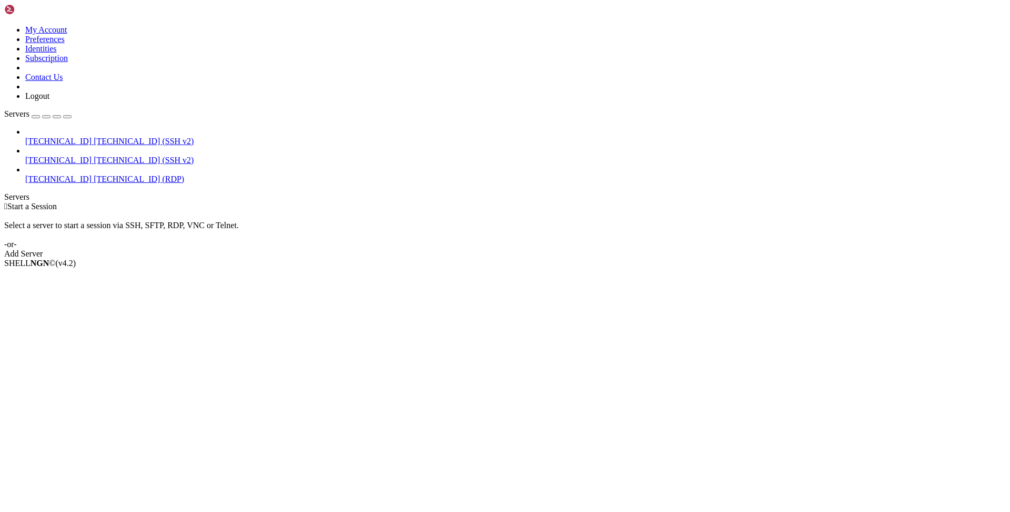
click at [89, 184] on div "[TECHNICAL_ID] [TECHNICAL_ID] (SSH v2) [TECHNICAL_ID] [TECHNICAL_ID] (SSH v2) […" at bounding box center [505, 155] width 1002 height 57
click at [228, 208] on div " Start a Session Select a server to start a session via SSH, SFTP, RDP, VNC or…" at bounding box center [505, 230] width 1002 height 57
click at [909, 202] on div " Start a Session Select a server to start a session via SSH, SFTP, RDP, VNC or…" at bounding box center [505, 230] width 1002 height 57
